Goal: Information Seeking & Learning: Learn about a topic

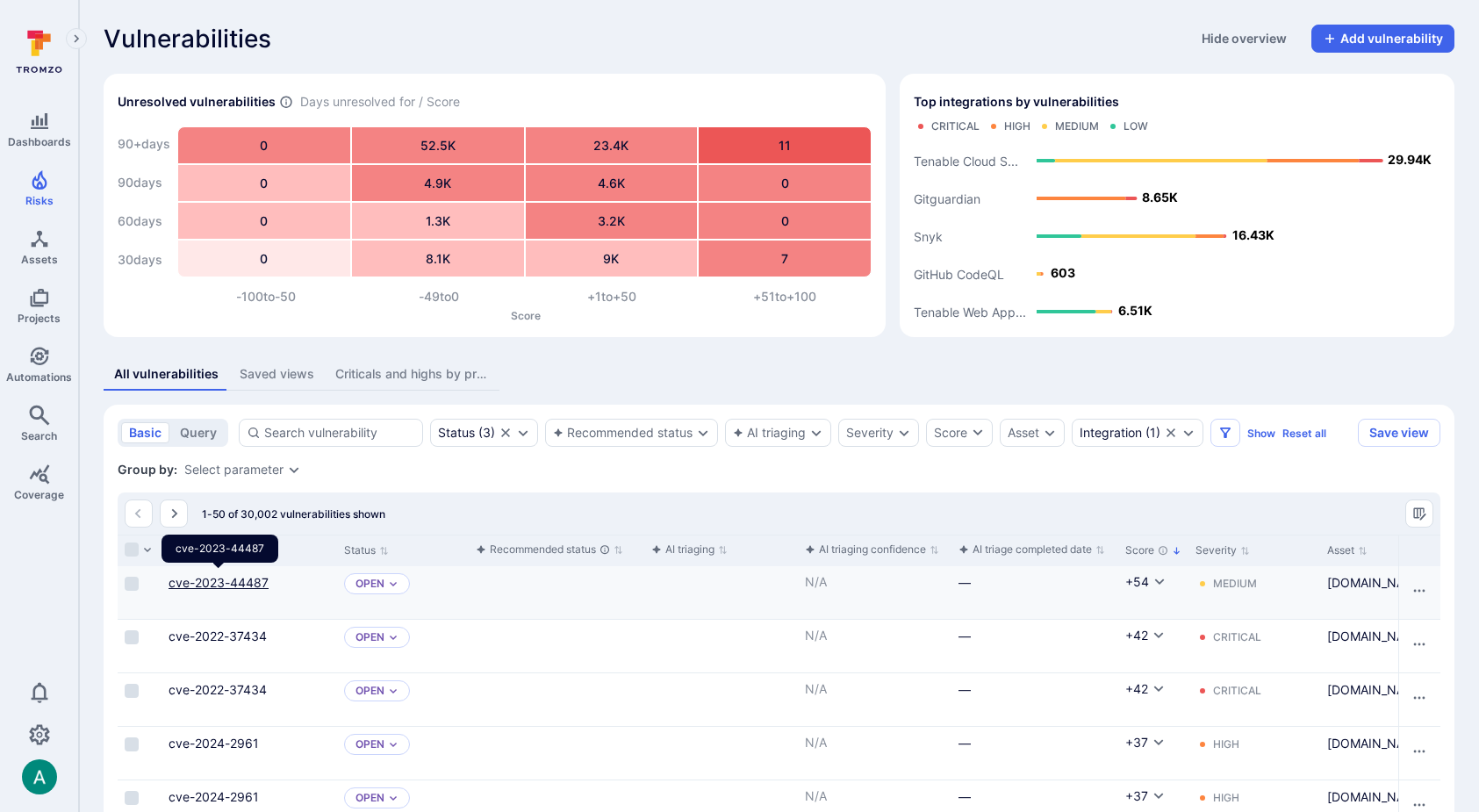
click at [213, 586] on link "cve-2023-44487" at bounding box center [218, 582] width 100 height 15
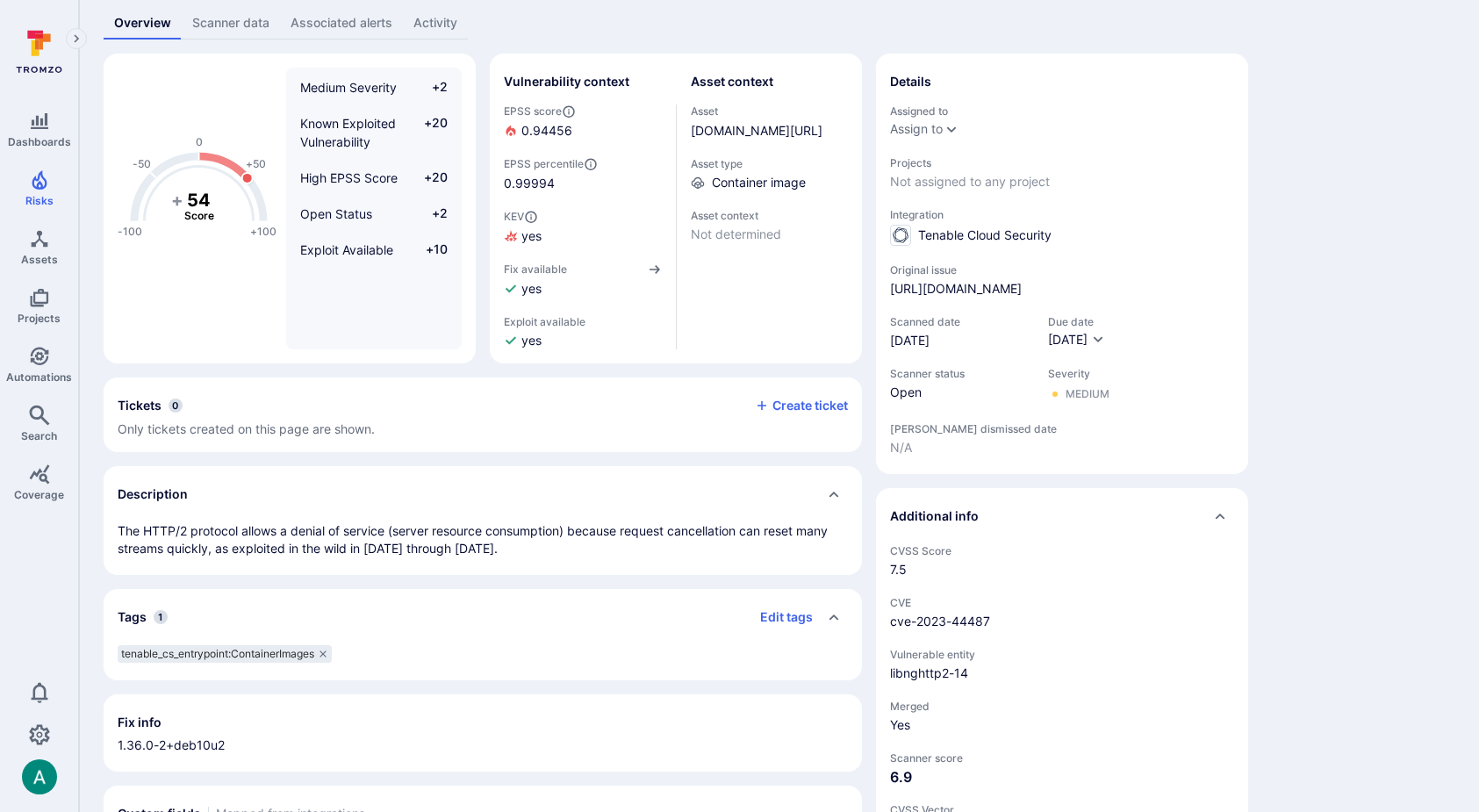
scroll to position [105, 0]
